Goal: Task Accomplishment & Management: Use online tool/utility

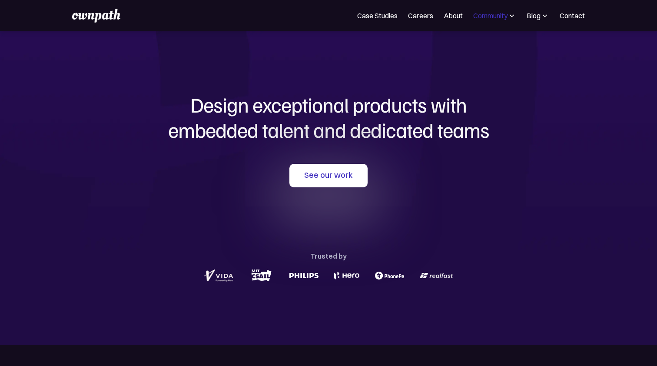
click at [497, 17] on div "Community" at bounding box center [490, 15] width 34 height 10
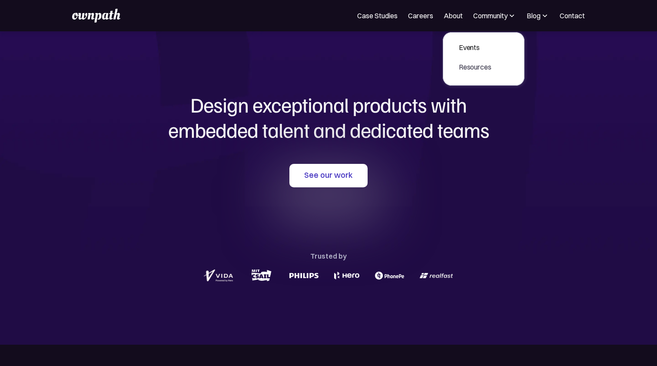
click at [474, 68] on div "Resources" at bounding box center [475, 67] width 33 height 10
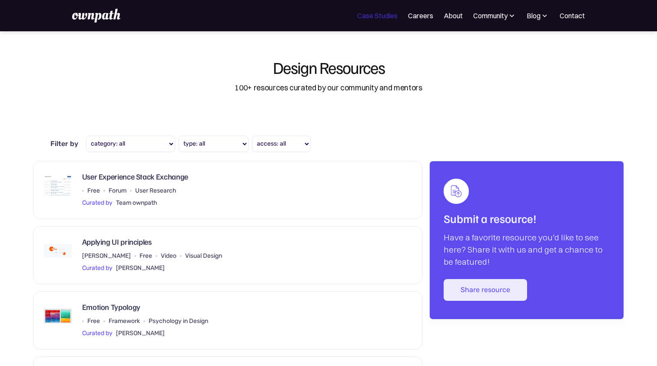
click at [379, 11] on link "Case Studies" at bounding box center [377, 15] width 40 height 10
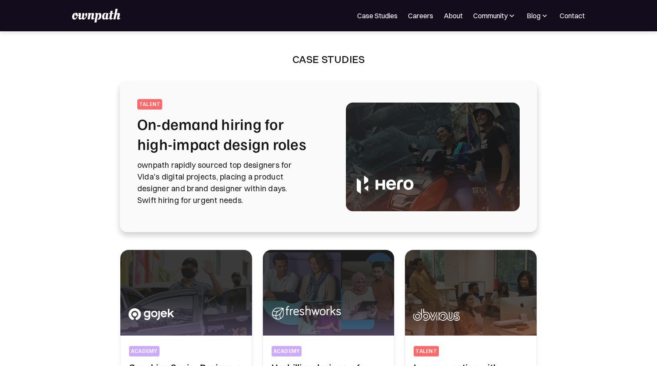
scroll to position [56, 0]
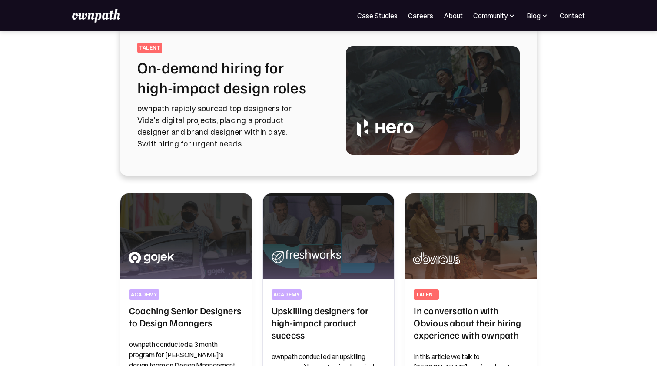
click at [239, 104] on p "ownpath rapidly sourced top designers for Vida's digital projects, placing a pr…" at bounding box center [231, 126] width 188 height 47
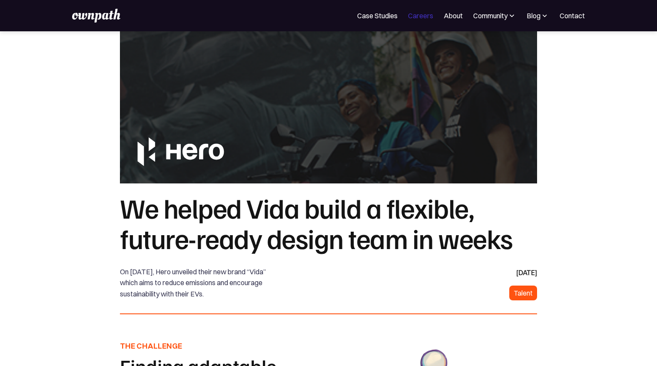
click at [416, 14] on link "Careers" at bounding box center [420, 15] width 25 height 10
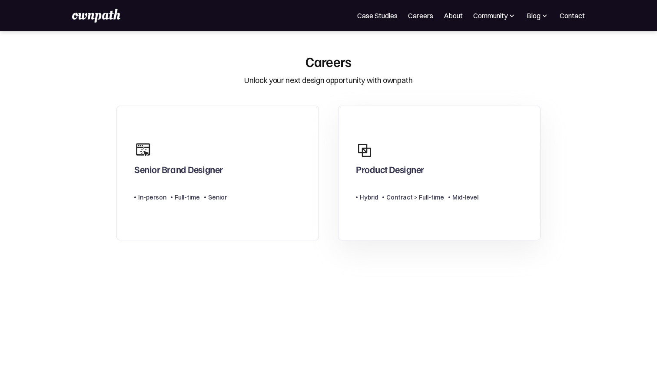
click at [442, 133] on link "Product Designer Type Level Hybrid Contract > Full-time Mid-level" at bounding box center [439, 173] width 202 height 135
